Goal: Check status: Check status

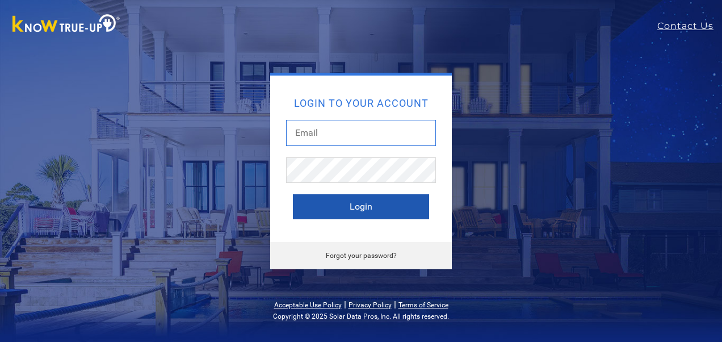
type input "[EMAIL_ADDRESS][DOMAIN_NAME]"
click at [362, 208] on button "Login" at bounding box center [361, 206] width 136 height 25
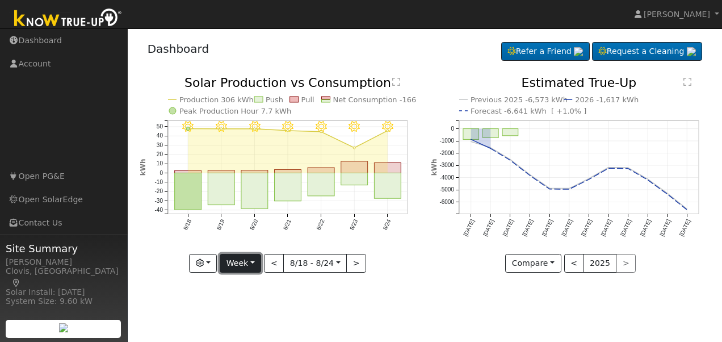
click at [251, 262] on button "Week" at bounding box center [240, 263] width 41 height 19
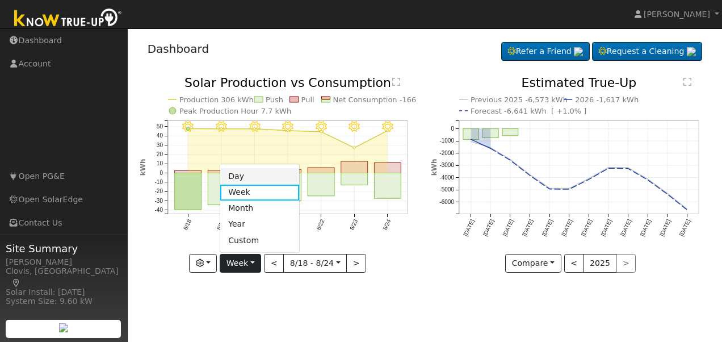
click at [254, 179] on link "Day" at bounding box center [259, 177] width 79 height 16
type input "2025-08-24"
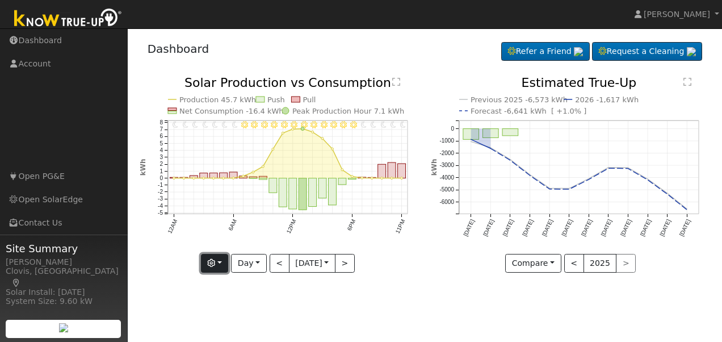
click at [217, 263] on button "button" at bounding box center [215, 263] width 28 height 19
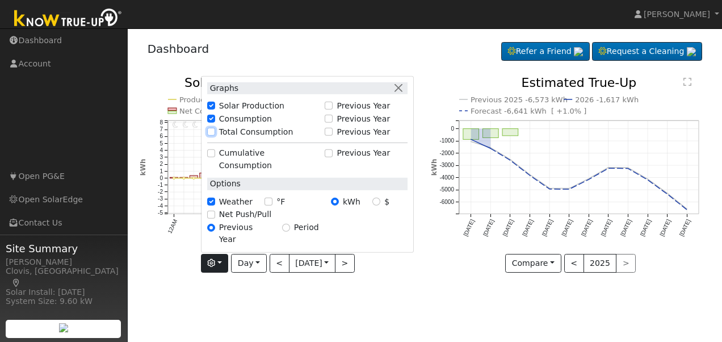
click at [212, 136] on input "Total Consumption" at bounding box center [211, 132] width 8 height 8
checkbox input "true"
click at [413, 284] on div "11PM - Clear 10PM - Clear 9PM - Clear 8PM - Clear 7PM - Clear 6PM - Clear 5PM -…" at bounding box center [279, 183] width 292 height 213
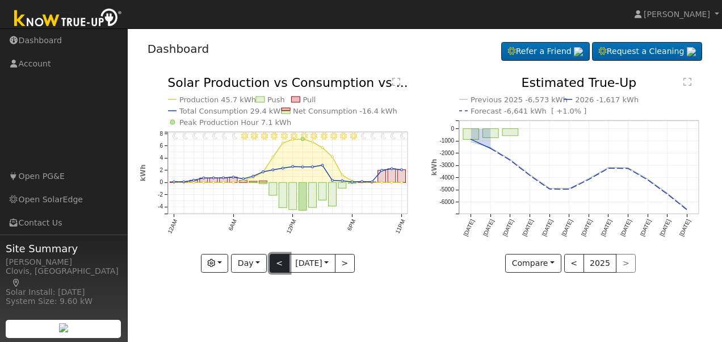
click at [270, 267] on button "<" at bounding box center [280, 263] width 20 height 19
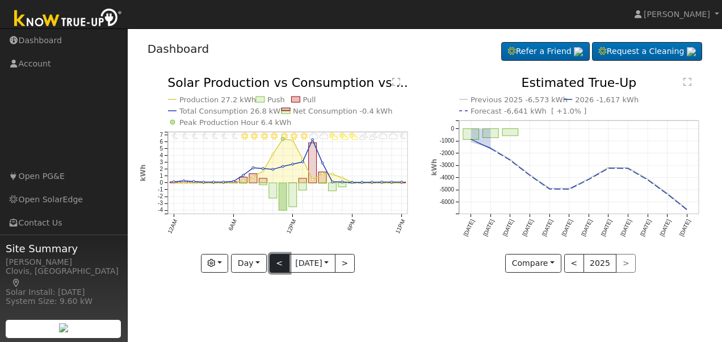
click at [279, 263] on button "<" at bounding box center [280, 263] width 20 height 19
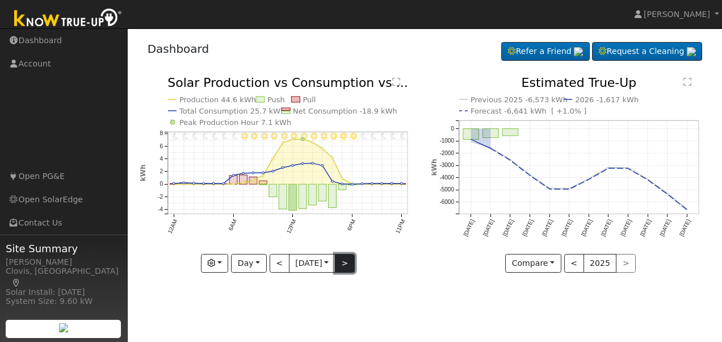
click at [342, 264] on button ">" at bounding box center [345, 263] width 20 height 19
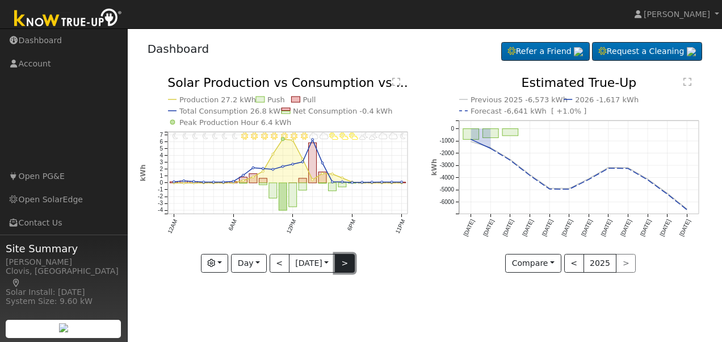
click at [342, 264] on button ">" at bounding box center [345, 263] width 20 height 19
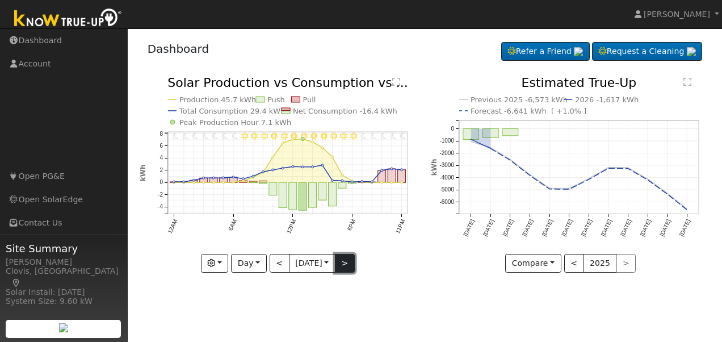
click at [342, 264] on button ">" at bounding box center [345, 263] width 20 height 19
type input "2025-08-25"
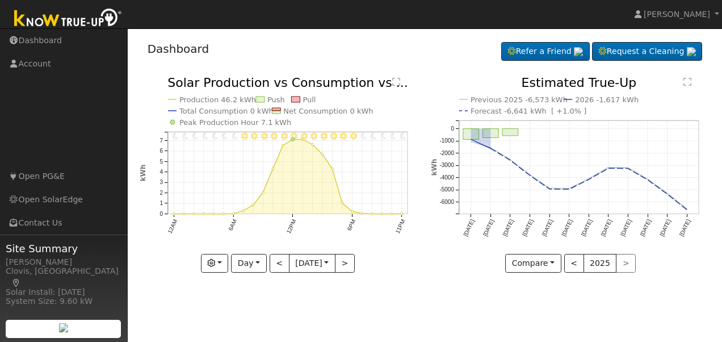
click at [439, 309] on div "User Profile First name Last name Email Email Notifications No Emails No Emails…" at bounding box center [425, 184] width 594 height 313
click at [691, 11] on span "Duran Garcia" at bounding box center [676, 14] width 66 height 9
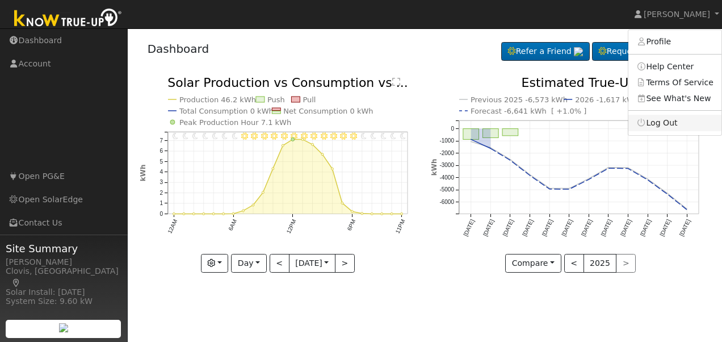
click at [666, 129] on link "Log Out" at bounding box center [674, 123] width 93 height 16
